Goal: Information Seeking & Learning: Learn about a topic

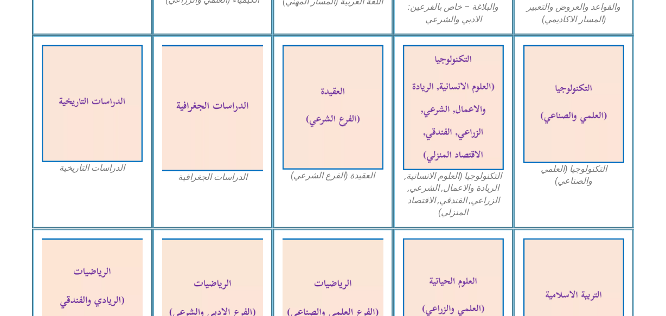
scroll to position [505, 0]
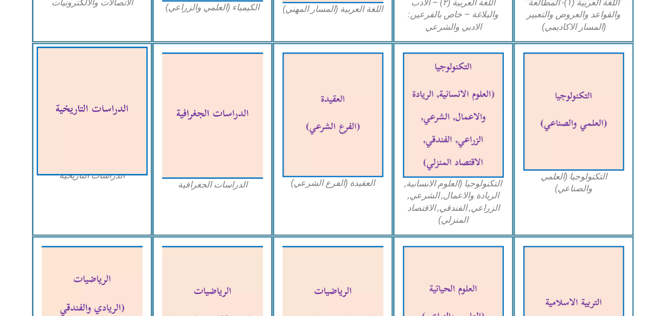
click at [122, 119] on img at bounding box center [92, 111] width 111 height 129
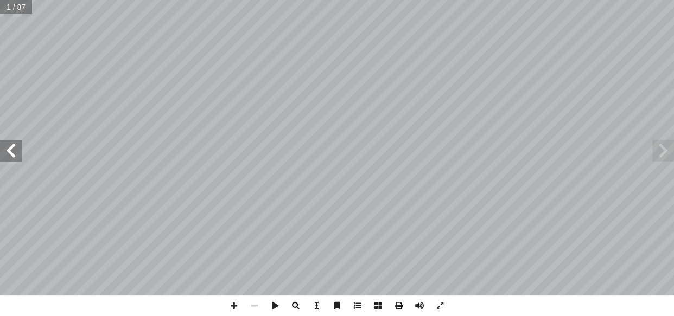
click at [12, 146] on span at bounding box center [11, 151] width 22 height 22
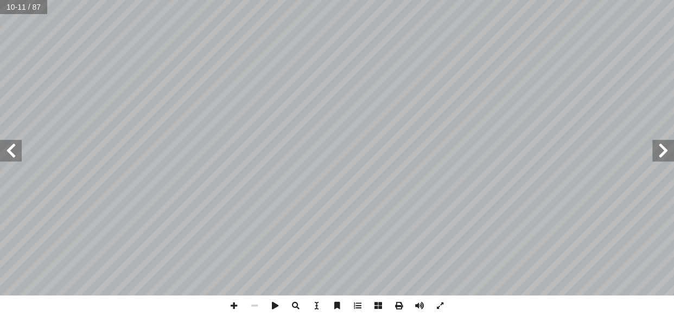
click at [16, 153] on span at bounding box center [11, 151] width 22 height 22
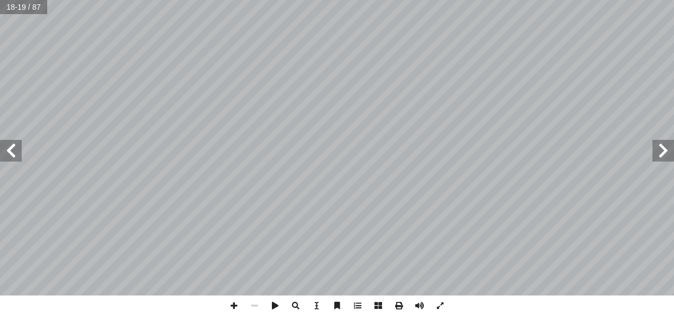
click at [16, 153] on span at bounding box center [11, 151] width 22 height 22
click at [233, 302] on span at bounding box center [233, 306] width 21 height 21
click at [233, 305] on span at bounding box center [233, 306] width 21 height 21
click at [256, 303] on span at bounding box center [254, 306] width 21 height 21
click at [253, 301] on span at bounding box center [254, 306] width 21 height 21
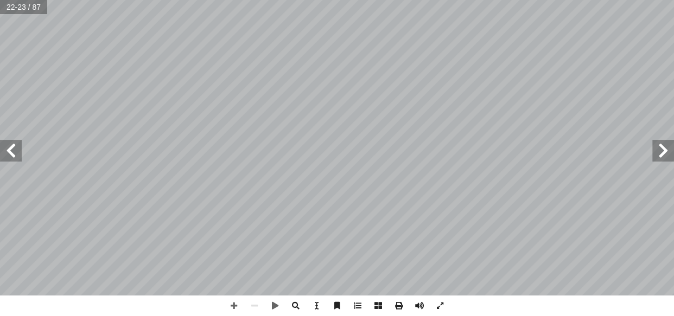
click at [665, 155] on span at bounding box center [663, 151] width 22 height 22
